Goal: Information Seeking & Learning: Learn about a topic

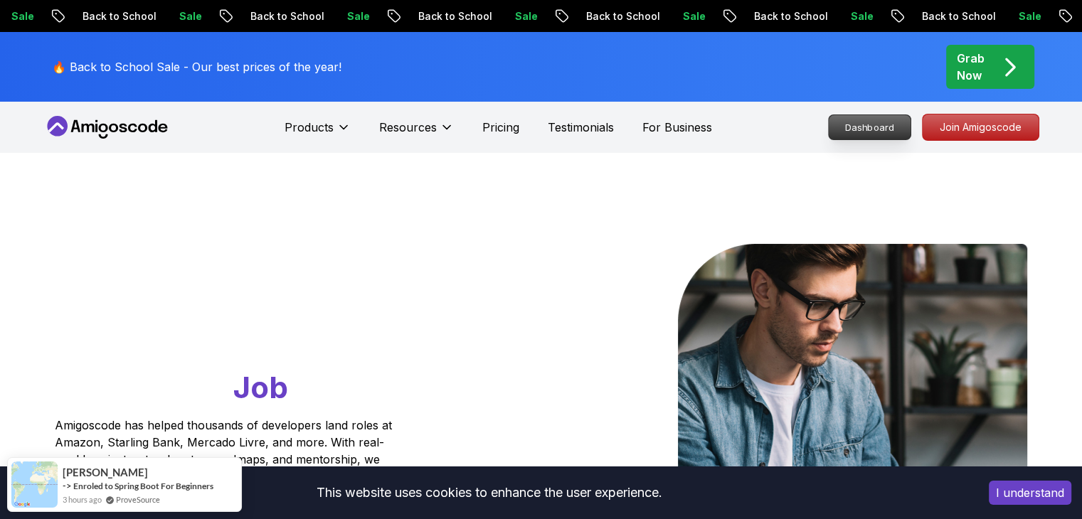
click at [862, 132] on p "Dashboard" at bounding box center [870, 127] width 82 height 24
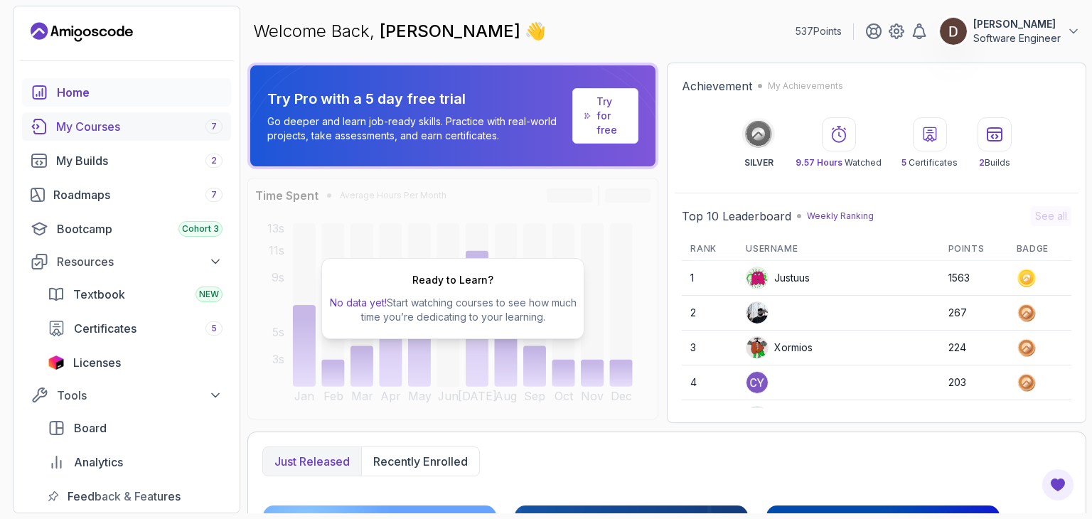
click at [132, 134] on div "My Courses 7" at bounding box center [139, 126] width 166 height 17
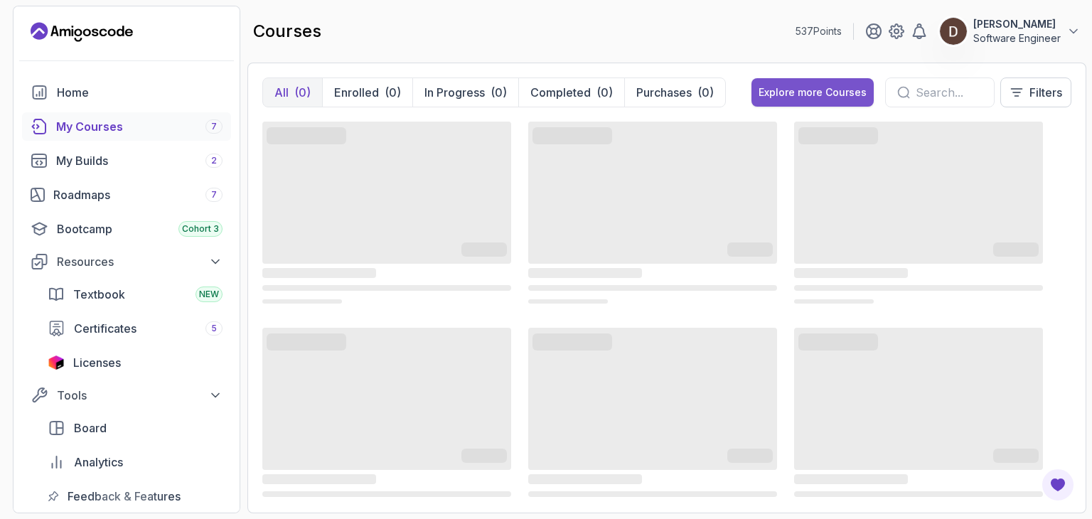
click at [802, 91] on div "Explore more Courses" at bounding box center [813, 92] width 108 height 14
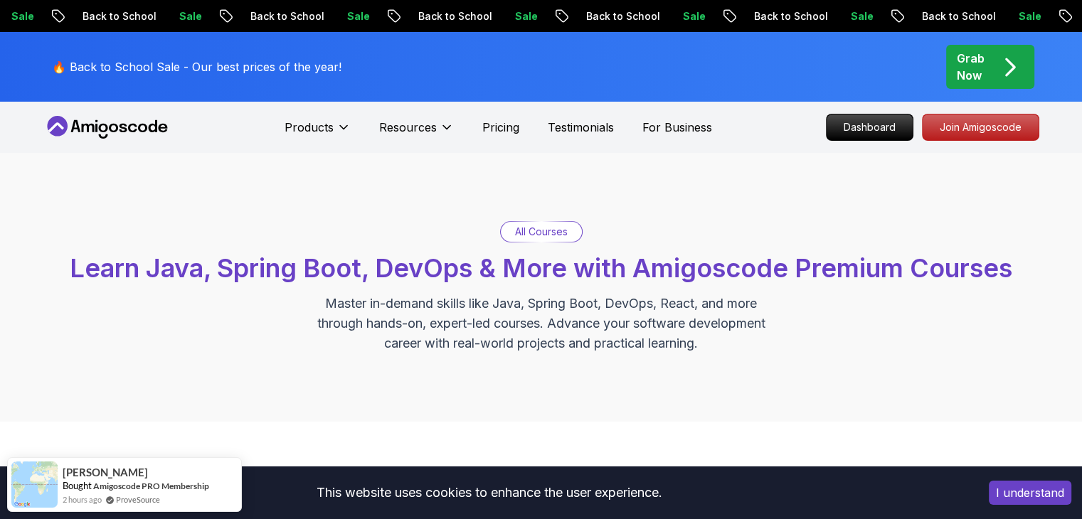
click at [531, 233] on p "All Courses" at bounding box center [541, 232] width 53 height 14
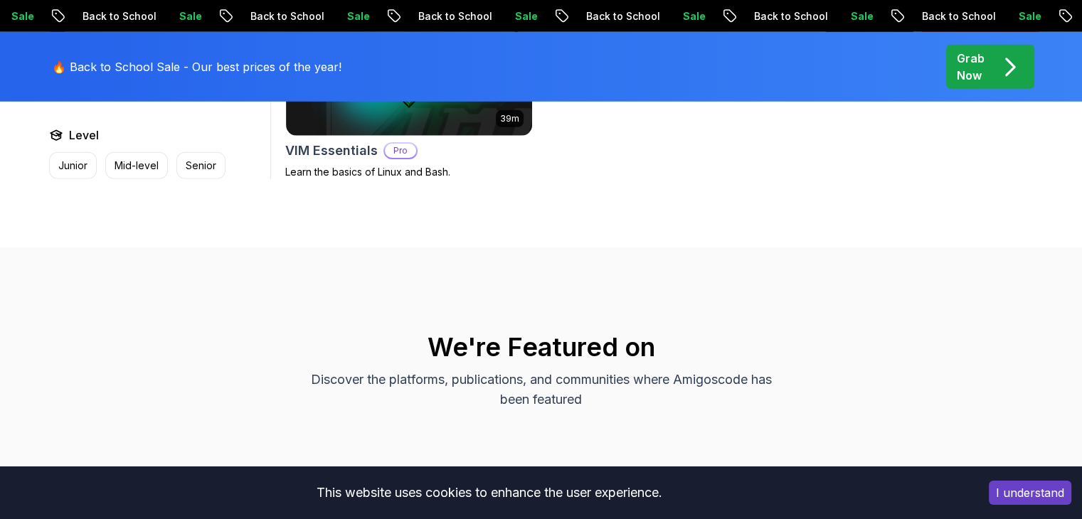
scroll to position [4054, 0]
